Goal: Task Accomplishment & Management: Complete application form

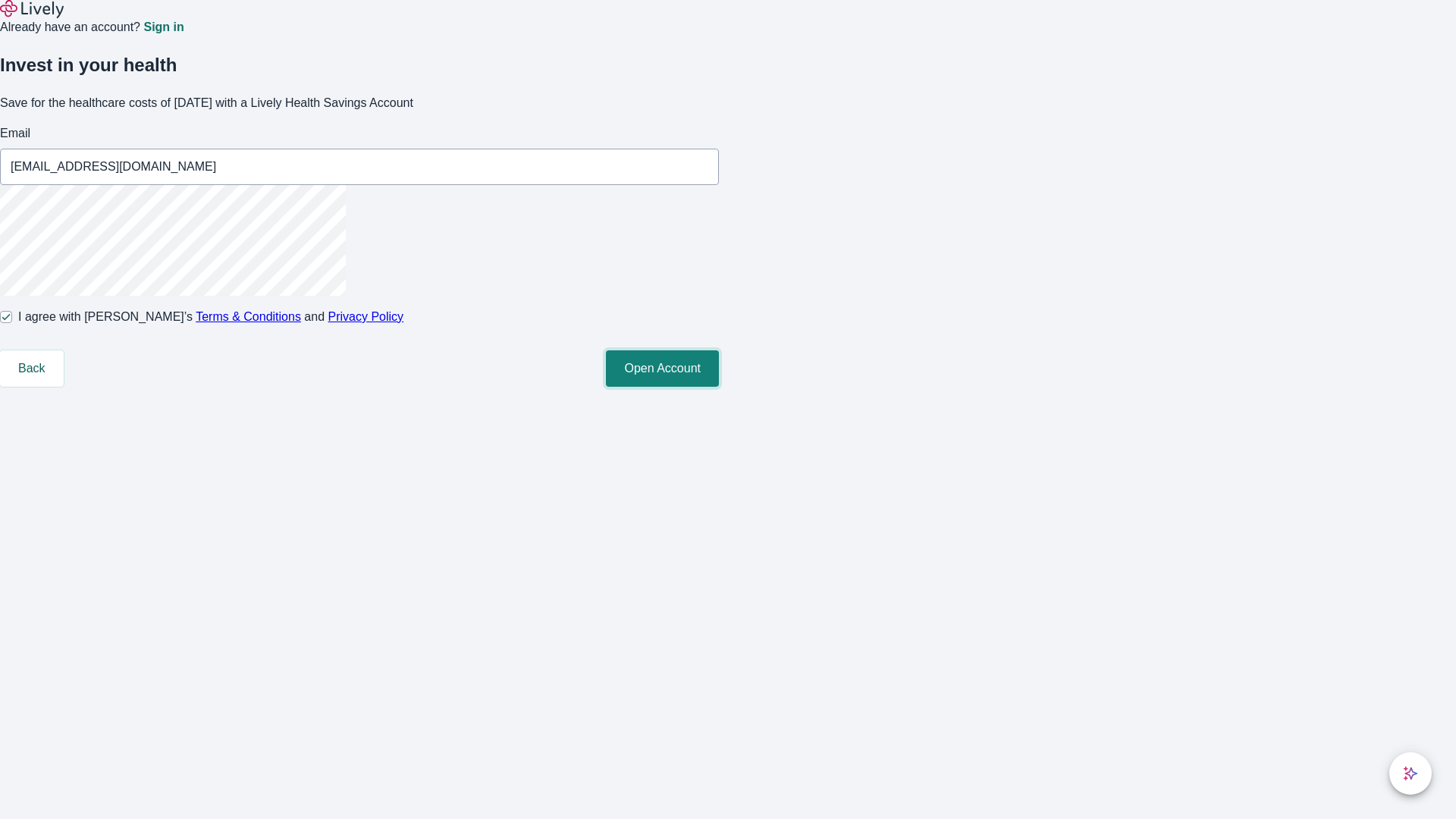
click at [719, 387] on button "Open Account" at bounding box center [662, 368] width 113 height 36
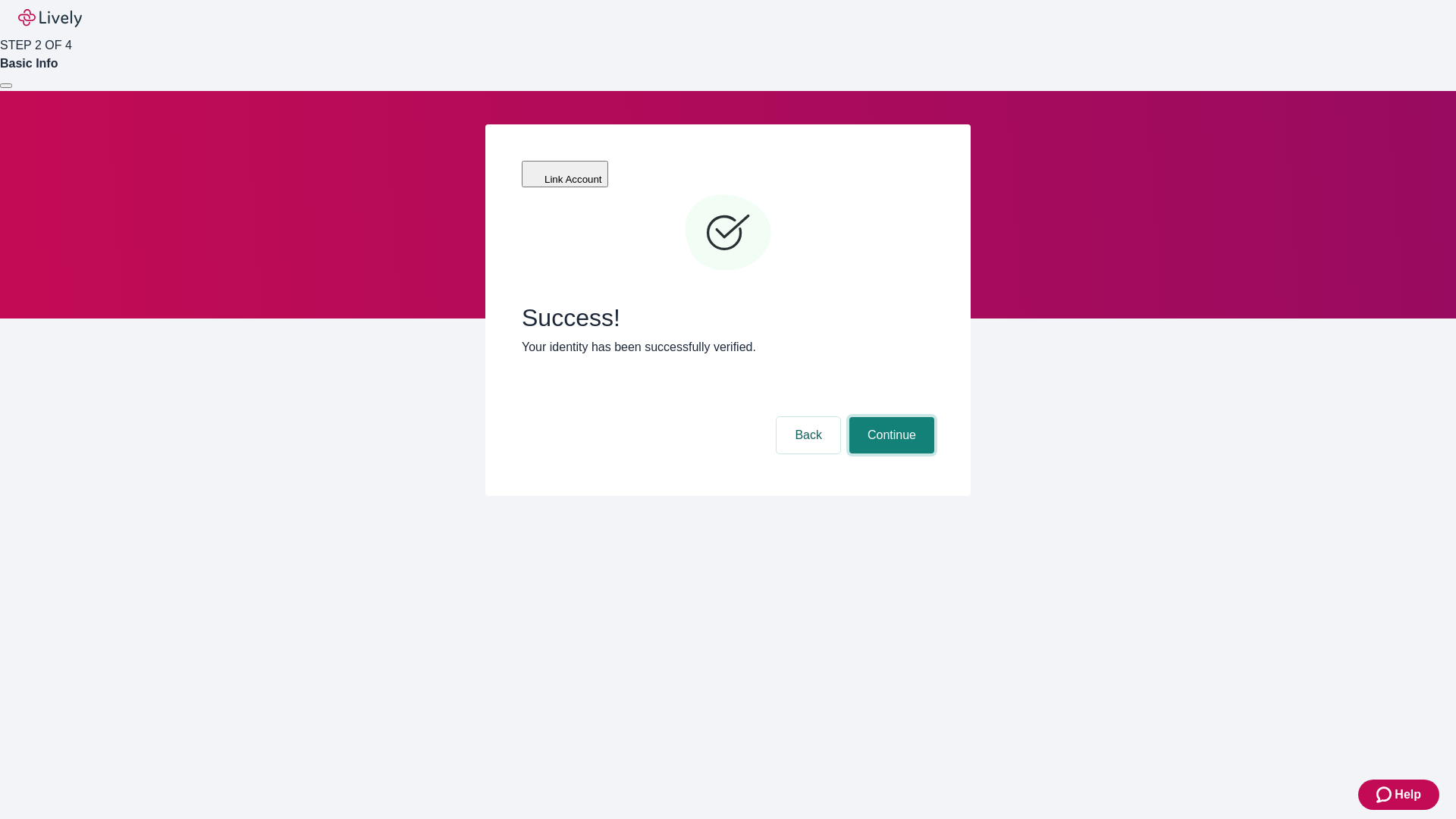
click at [890, 417] on button "Continue" at bounding box center [892, 435] width 85 height 36
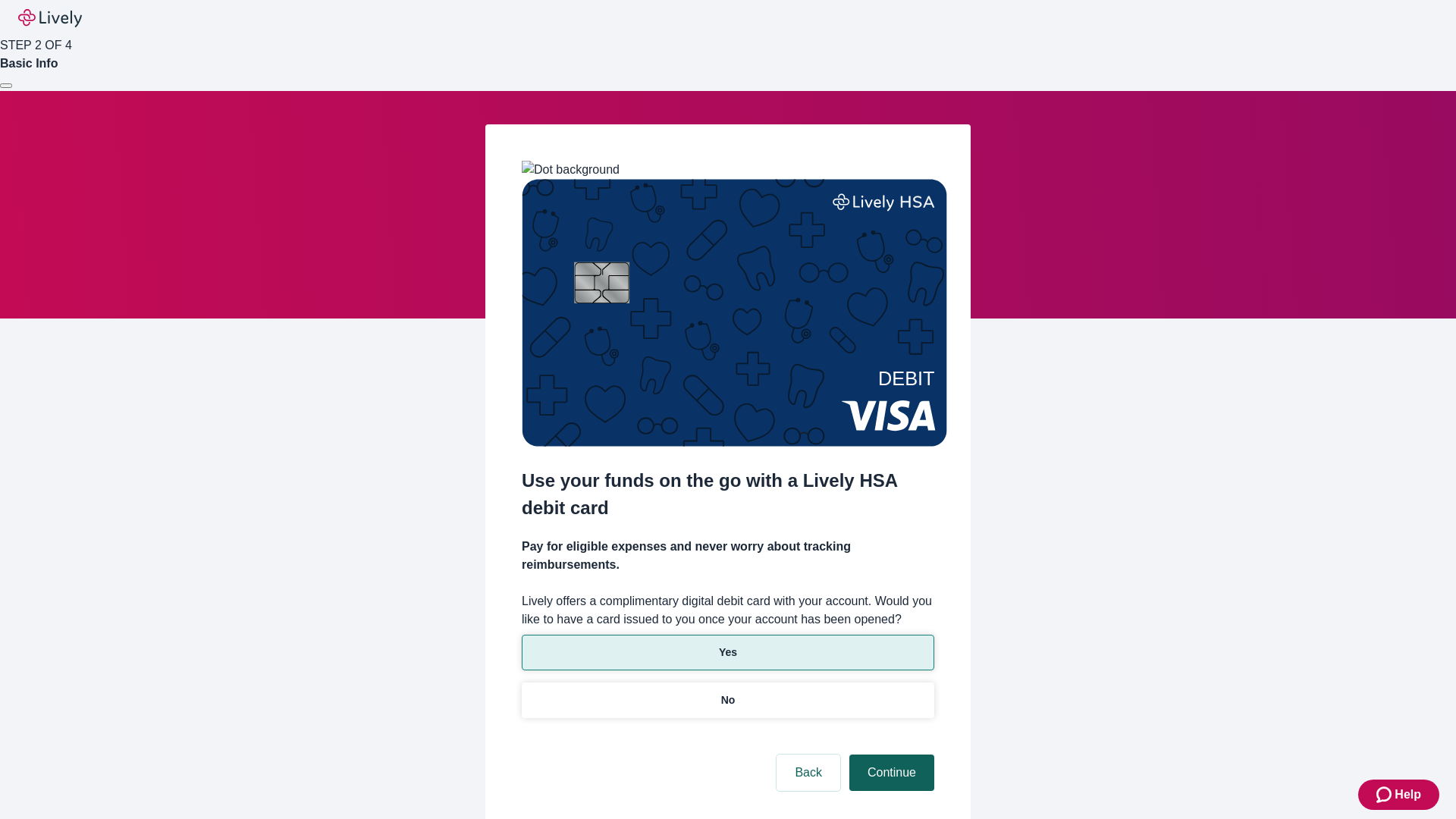
click at [728, 693] on p "No" at bounding box center [728, 700] width 14 height 16
click at [890, 754] on button "Continue" at bounding box center [892, 772] width 85 height 36
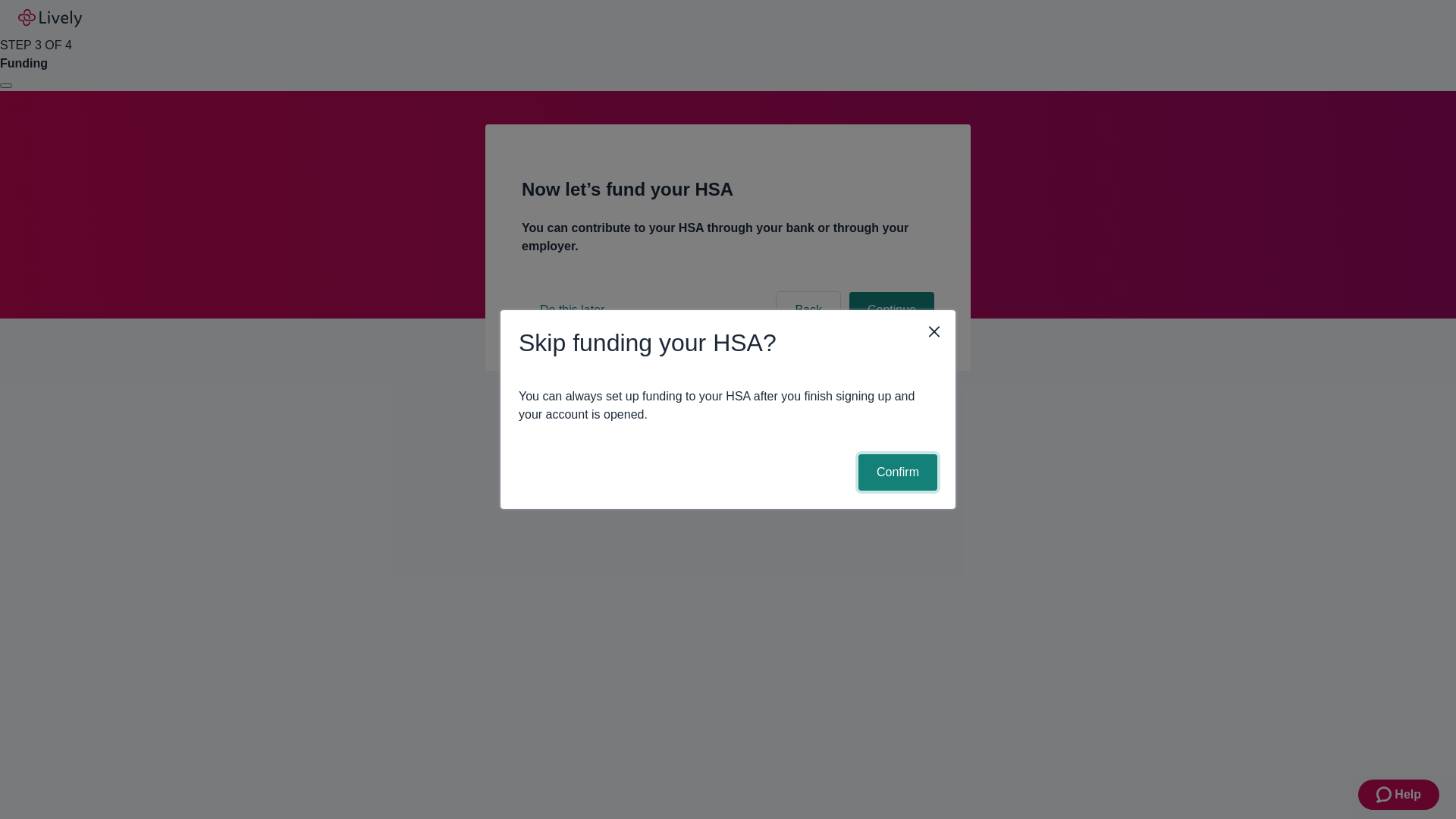
click at [896, 473] on button "Confirm" at bounding box center [897, 472] width 79 height 36
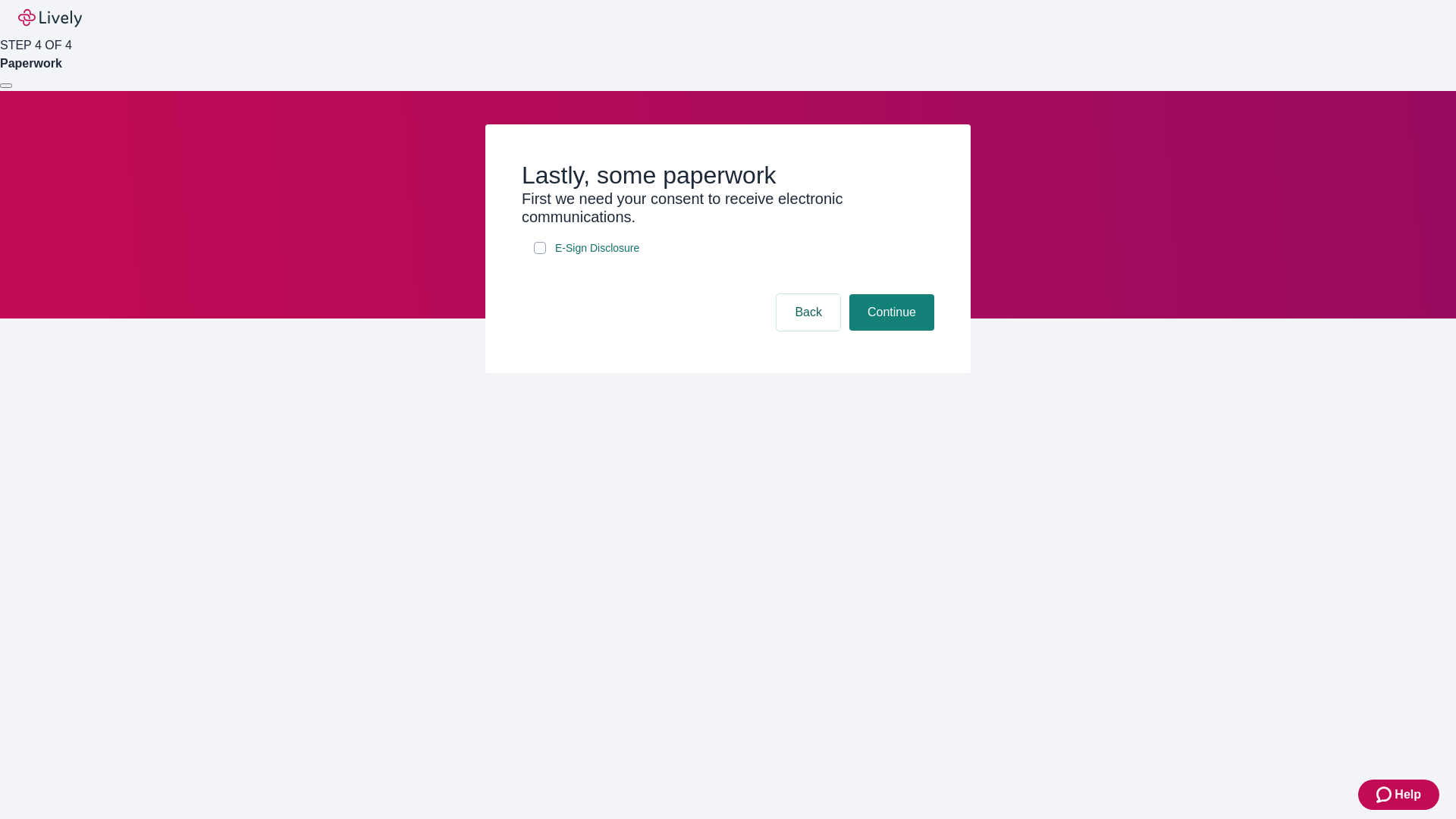
click at [540, 254] on input "E-Sign Disclosure" at bounding box center [540, 248] width 12 height 12
checkbox input "true"
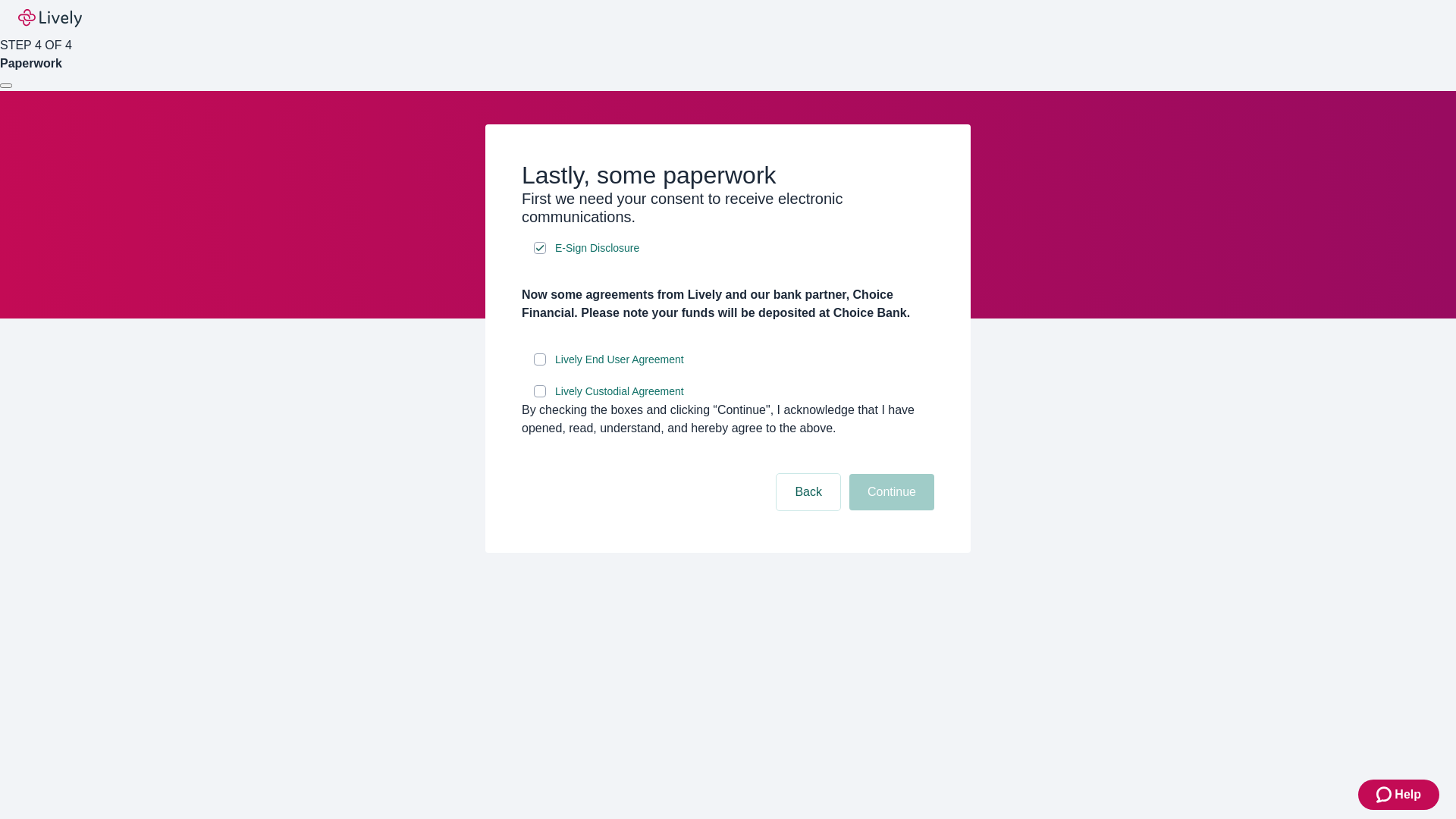
click at [540, 366] on input "Lively End User Agreement" at bounding box center [540, 359] width 12 height 12
checkbox input "true"
click at [540, 397] on input "Lively Custodial Agreement" at bounding box center [540, 391] width 12 height 12
checkbox input "true"
click at [890, 510] on button "Continue" at bounding box center [892, 491] width 85 height 36
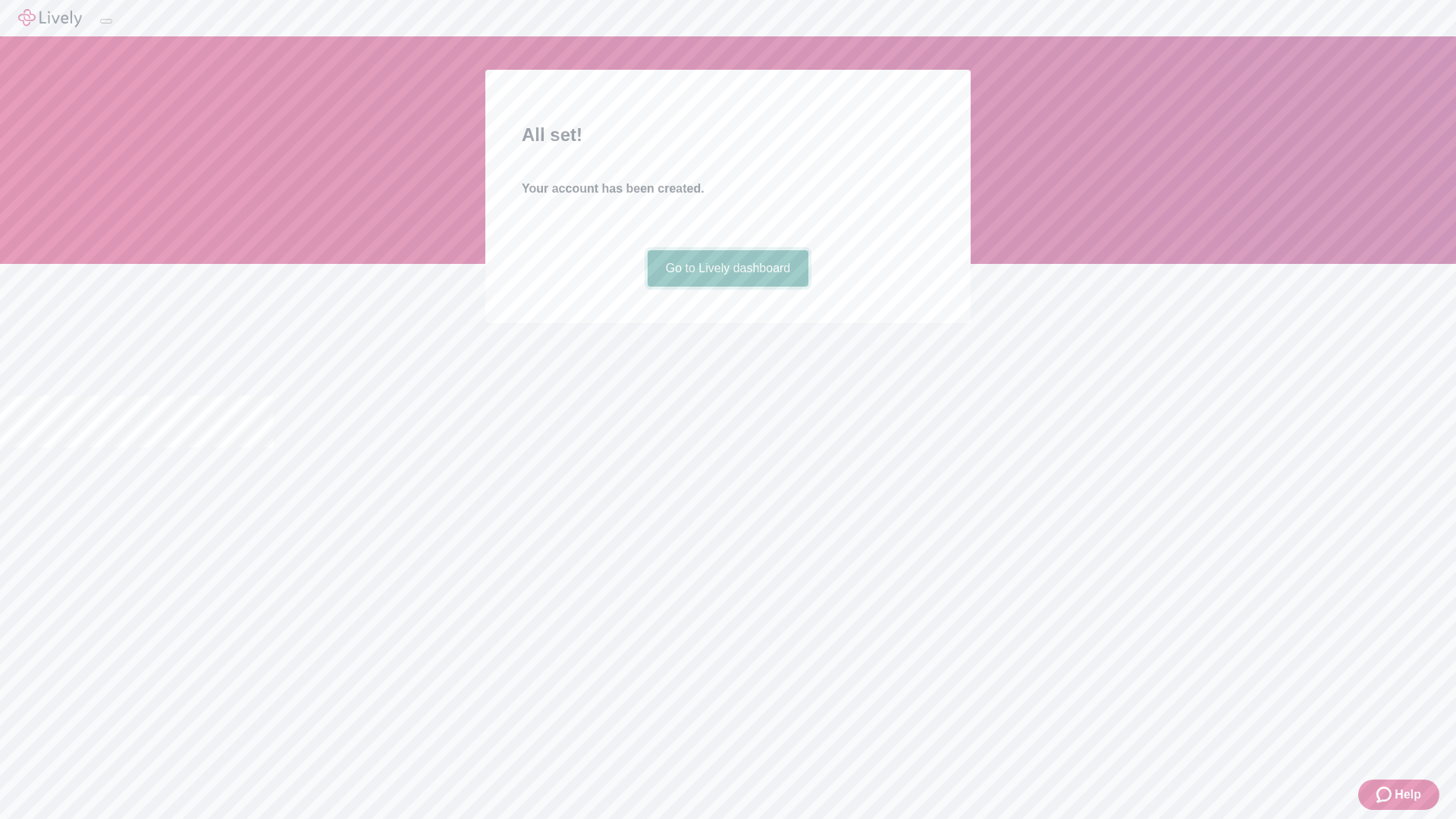
click at [728, 287] on link "Go to Lively dashboard" at bounding box center [728, 268] width 161 height 36
